Goal: Task Accomplishment & Management: Manage account settings

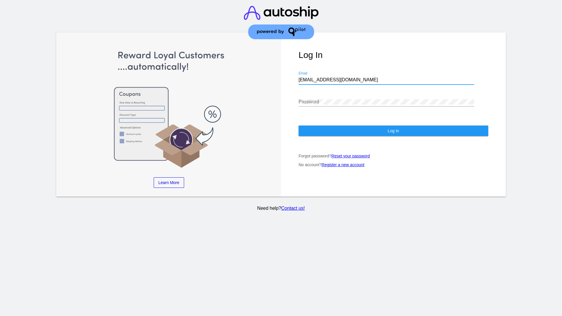
type input "[EMAIL_ADDRESS][DOMAIN_NAME]"
click at [393, 131] on span "Log In" at bounding box center [393, 131] width 11 height 5
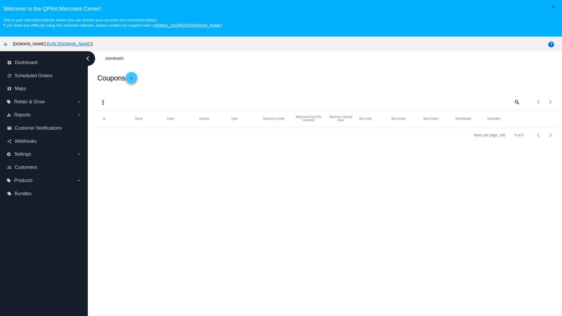
click at [103, 102] on mat-icon "more_vert" at bounding box center [103, 102] width 7 height 7
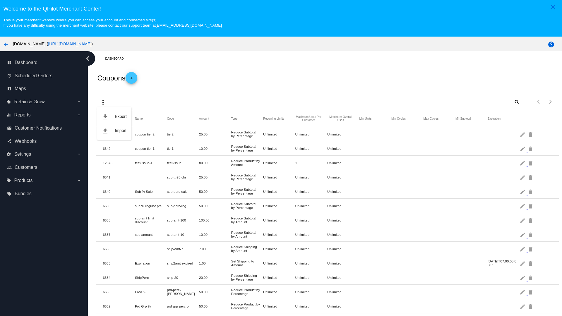
click at [114, 131] on button "file_upload Import" at bounding box center [114, 131] width 34 height 14
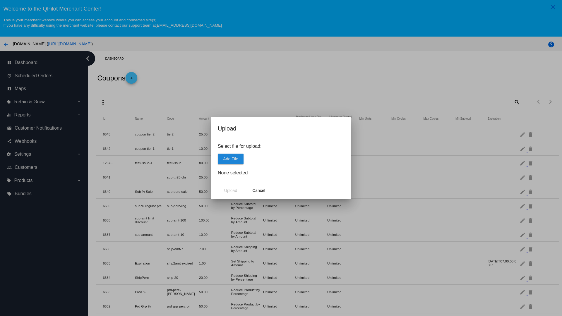
click at [231, 159] on span "Add File" at bounding box center [230, 159] width 15 height 5
click at [231, 191] on span "Upload" at bounding box center [230, 190] width 13 height 5
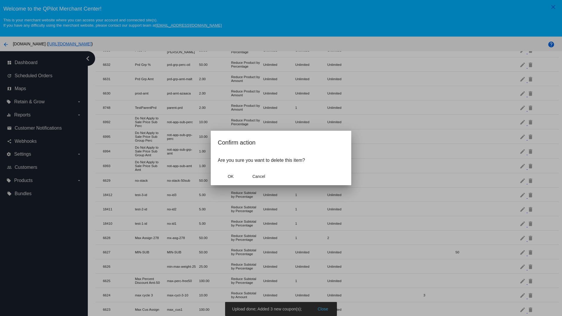
click at [231, 177] on span "OK" at bounding box center [231, 176] width 6 height 5
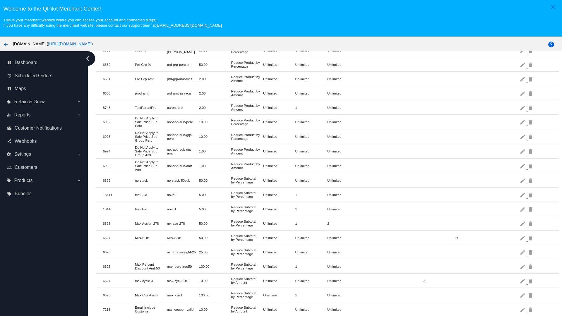
click at [531, 195] on mat-icon "delete" at bounding box center [531, 194] width 7 height 9
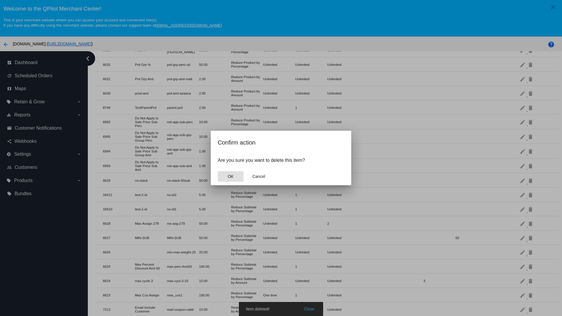
click at [231, 177] on span "OK" at bounding box center [231, 176] width 6 height 5
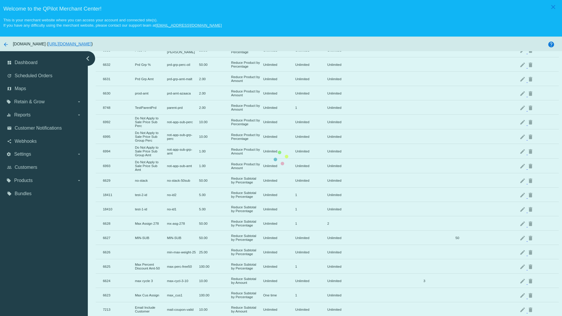
click at [531, 205] on mat-icon "delete" at bounding box center [531, 209] width 7 height 9
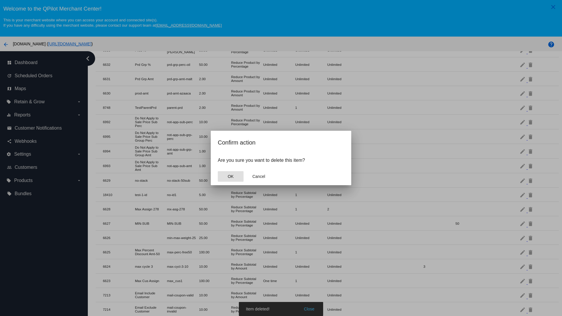
click at [231, 177] on span "OK" at bounding box center [231, 176] width 6 height 5
